Goal: Task Accomplishment & Management: Manage account settings

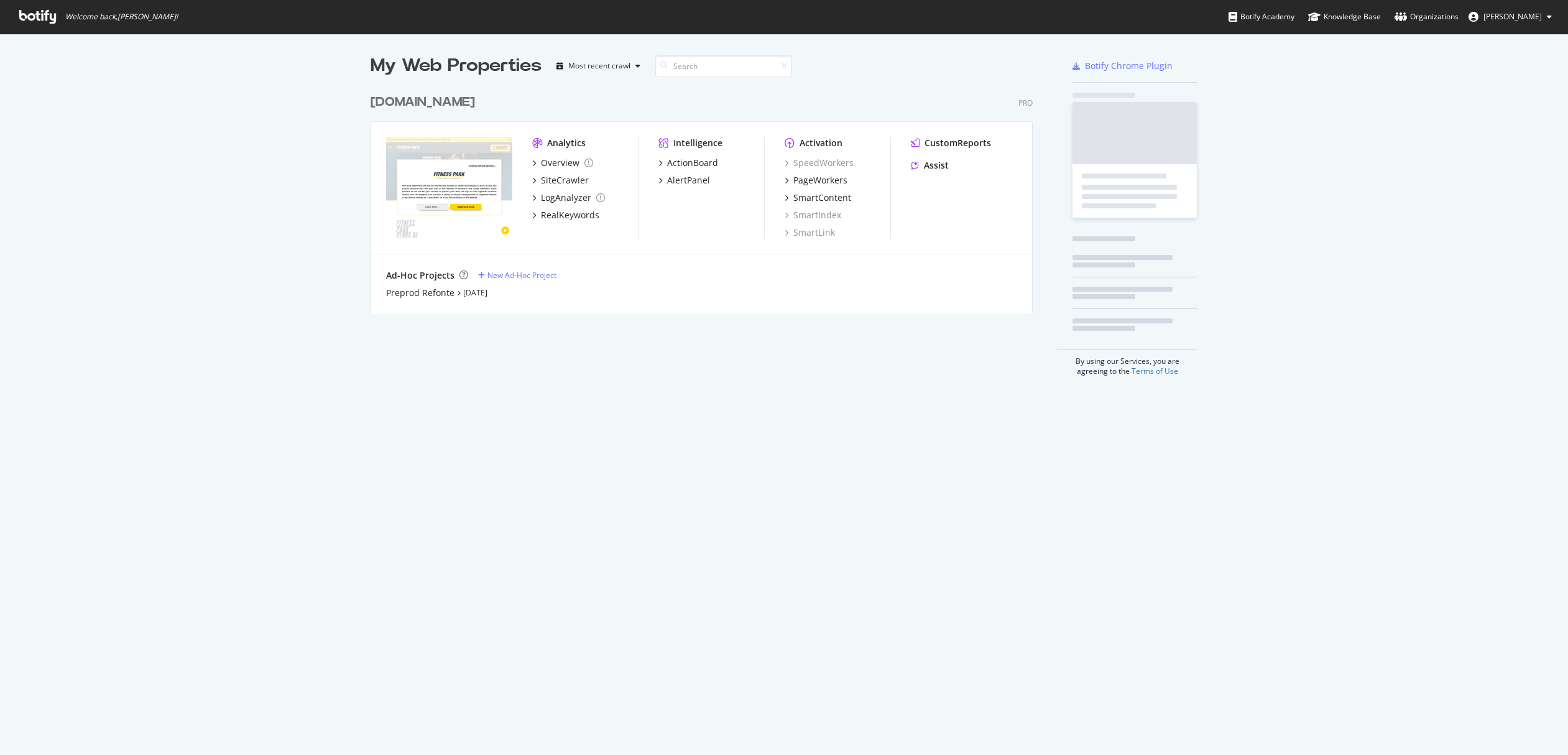
scroll to position [746, 1549]
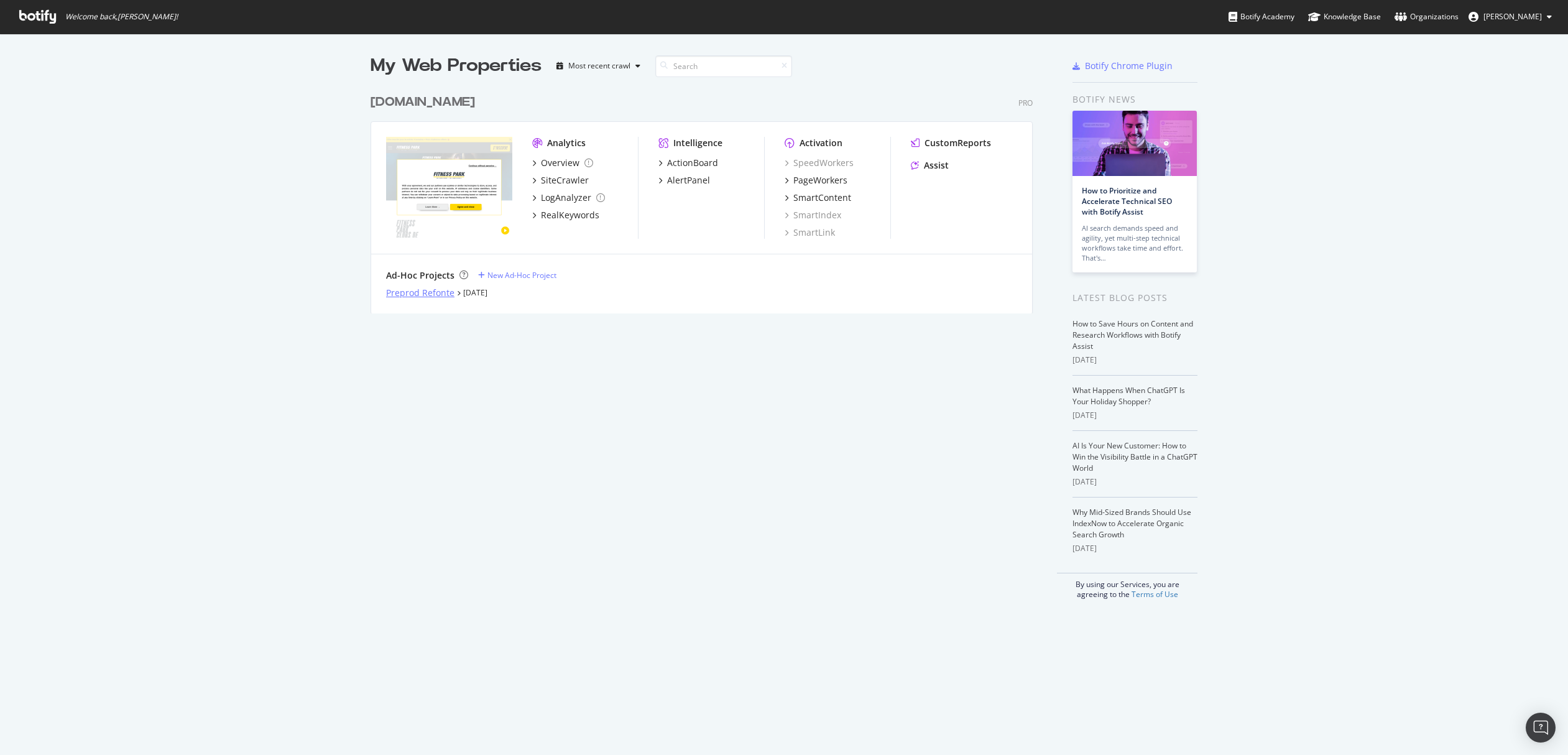
click at [404, 294] on div "Preprod Refonte" at bounding box center [420, 293] width 68 height 12
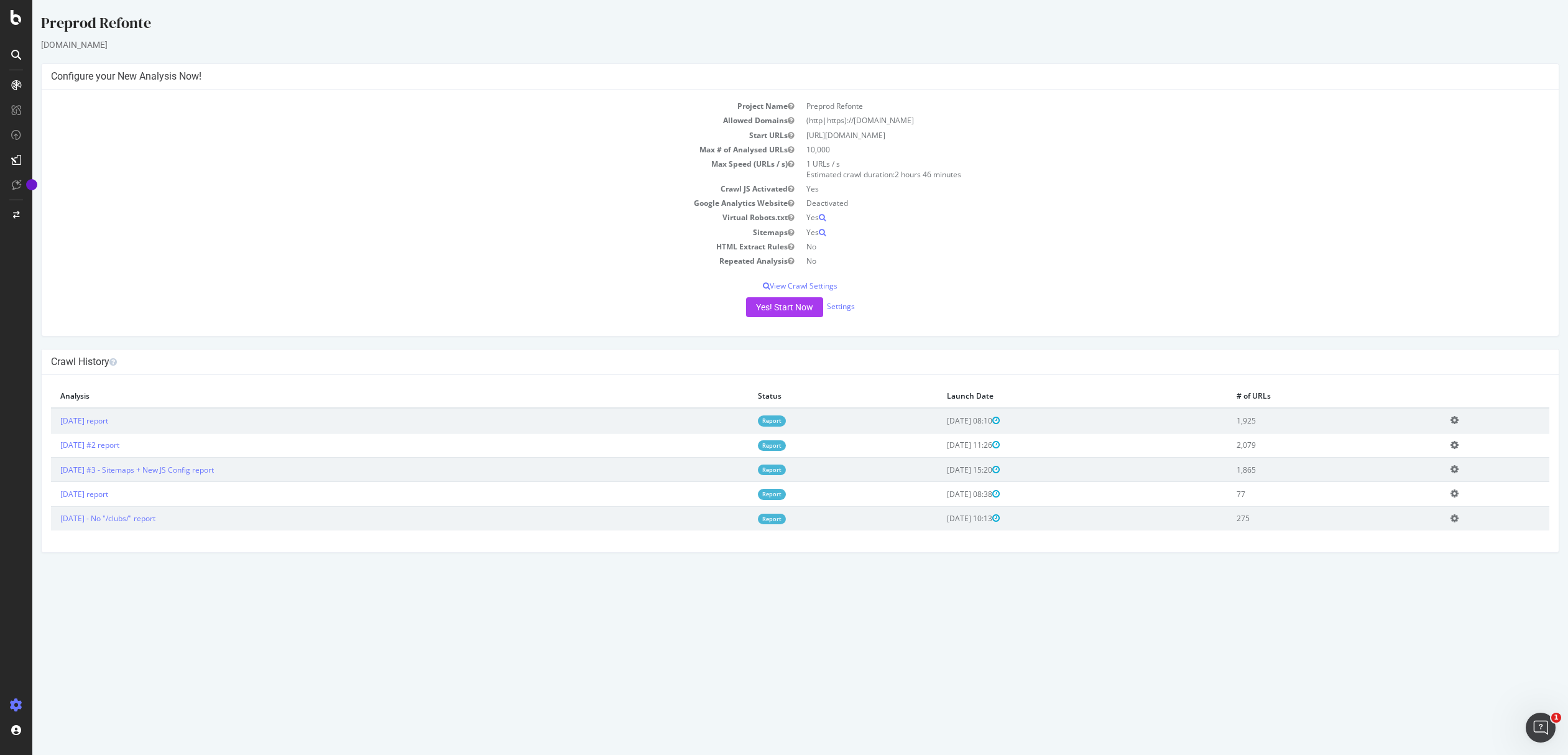
click at [834, 300] on div "Yes! Start Now Settings" at bounding box center [800, 307] width 1498 height 20
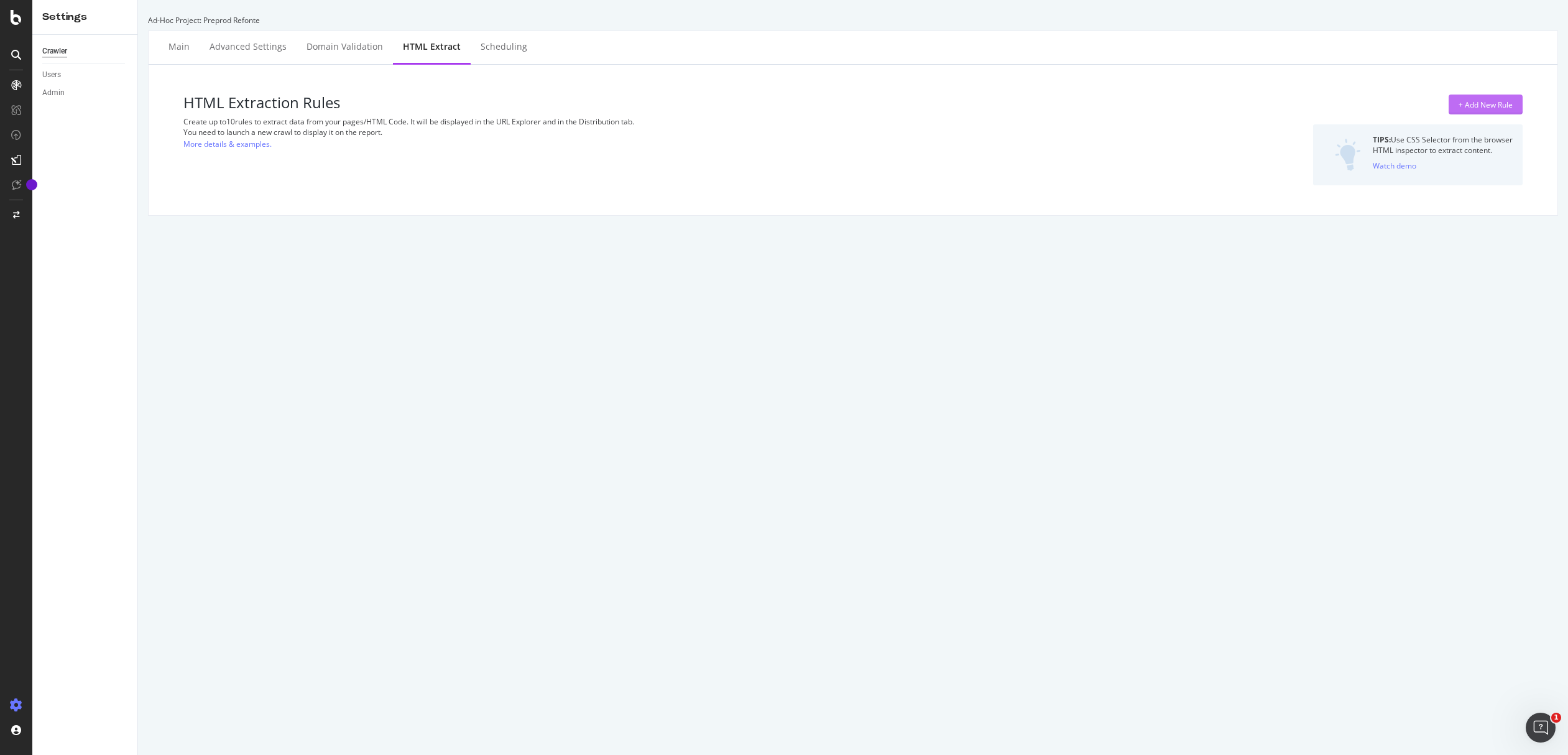
click at [1463, 100] on div "+ Add New Rule" at bounding box center [1485, 105] width 54 height 11
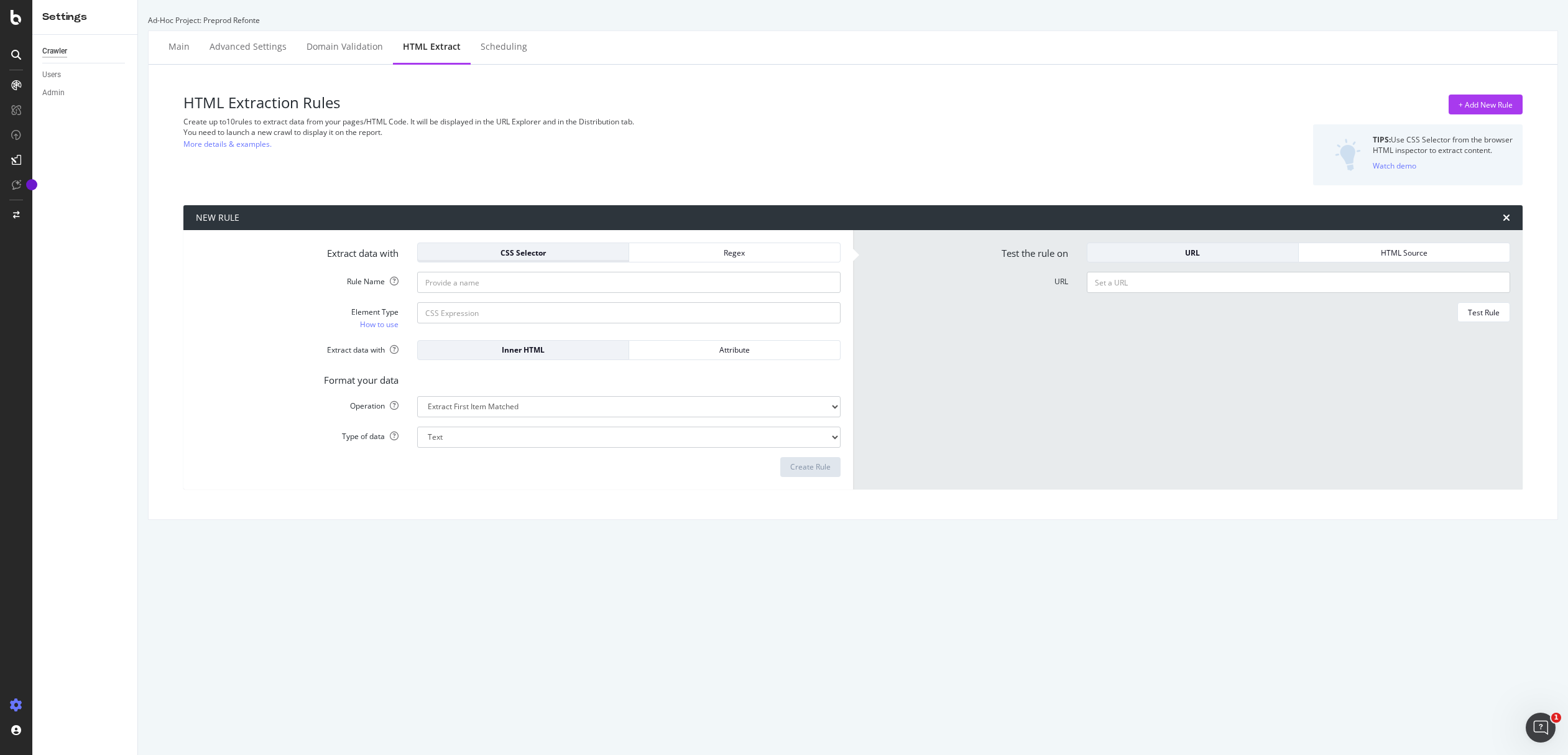
click at [562, 255] on div "CSS Selector" at bounding box center [524, 253] width 191 height 11
click at [692, 254] on div "Regex" at bounding box center [735, 253] width 191 height 11
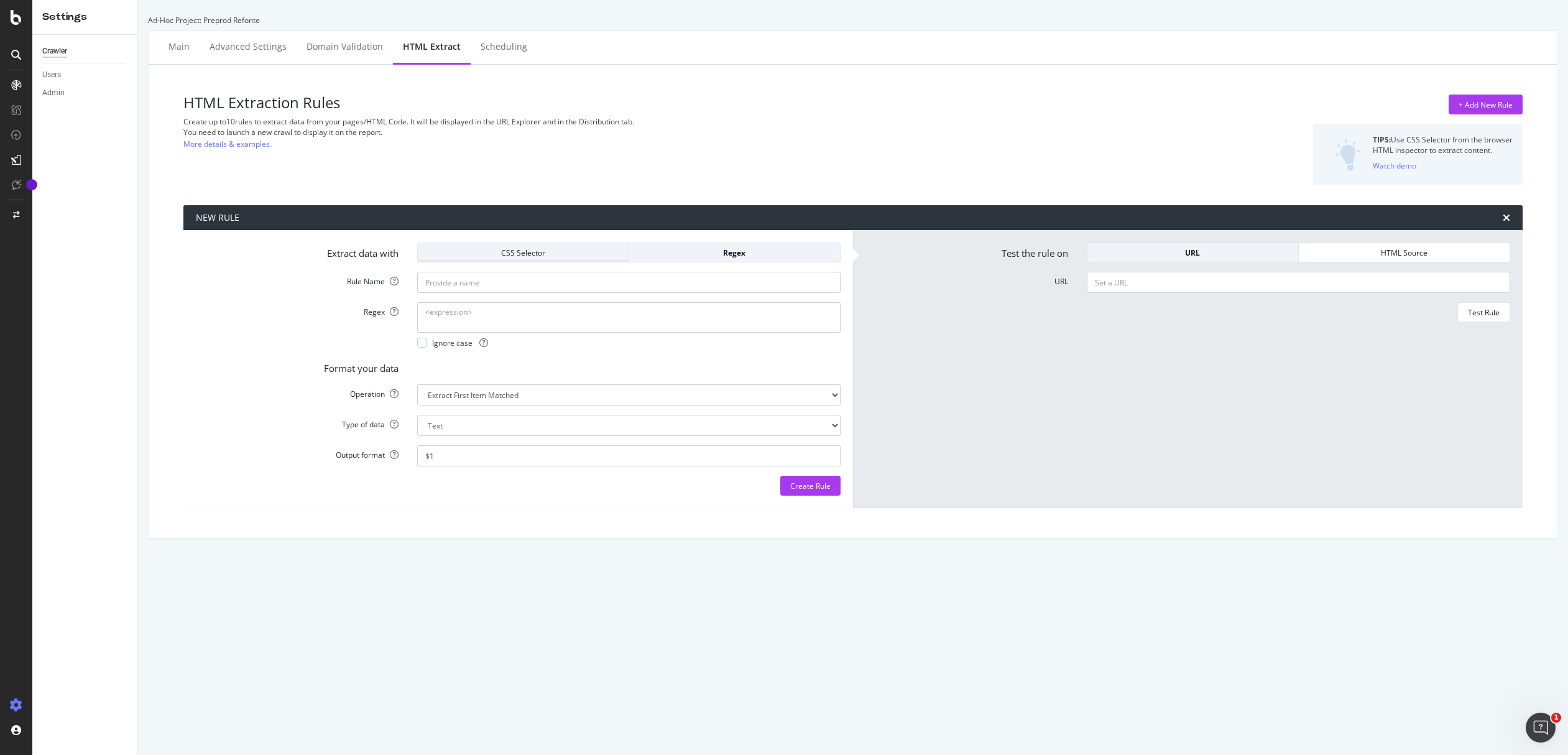
click at [547, 253] on div "CSS Selector" at bounding box center [524, 253] width 191 height 11
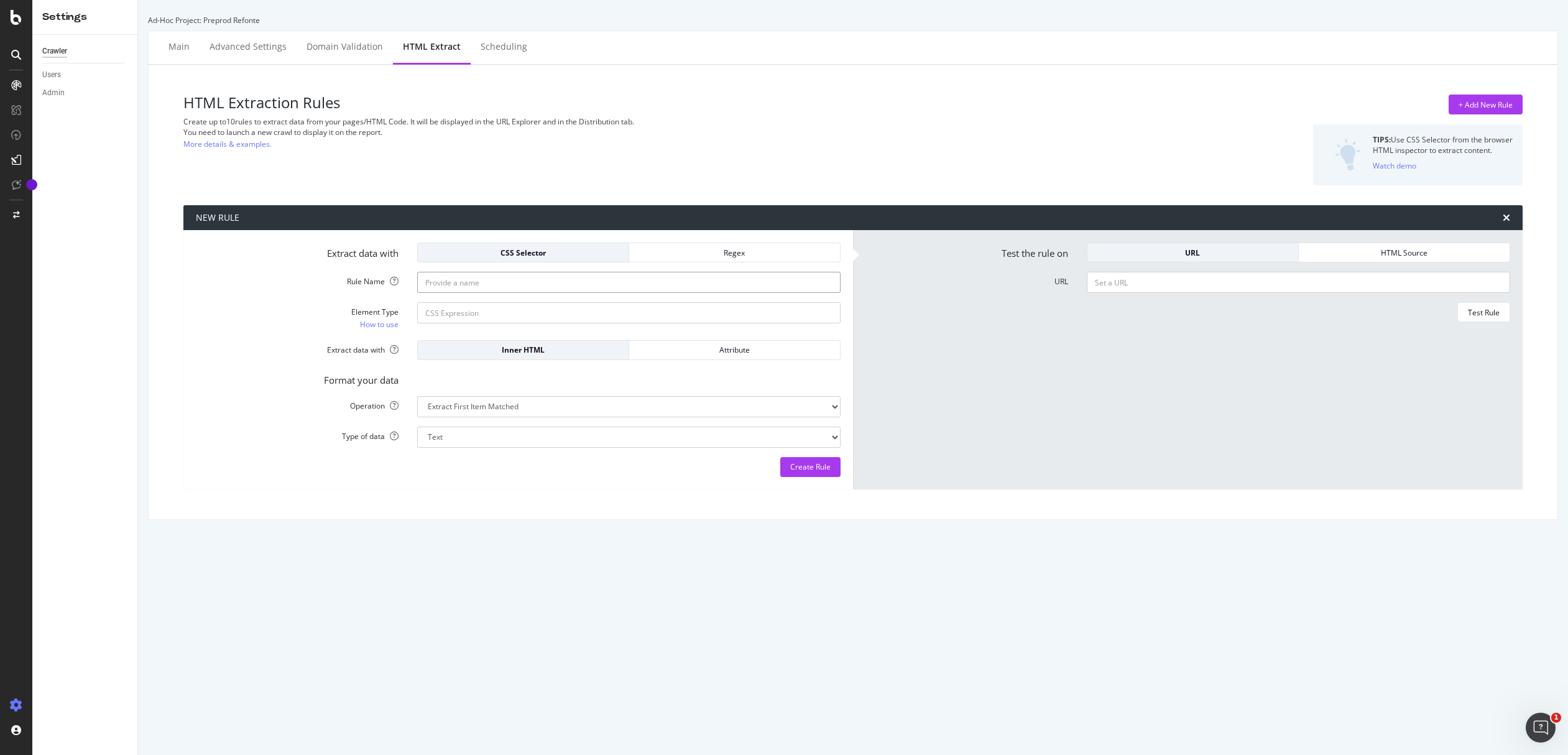
click at [482, 285] on input "Rule Name" at bounding box center [629, 282] width 423 height 21
click at [326, 283] on label "Rule Name" at bounding box center [297, 279] width 221 height 15
click at [417, 283] on input "Rule Name" at bounding box center [629, 282] width 423 height 21
